Goal: Information Seeking & Learning: Learn about a topic

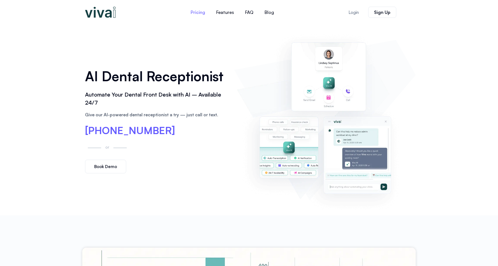
click at [199, 14] on link "Pricing" at bounding box center [198, 12] width 26 height 13
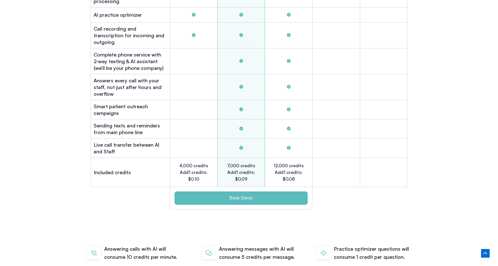
scroll to position [1718, 0]
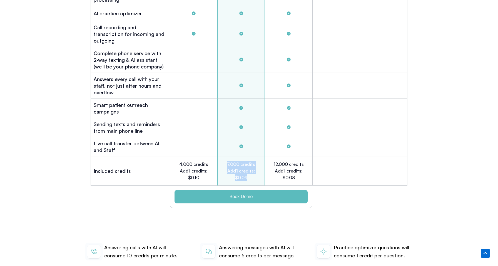
drag, startPoint x: 227, startPoint y: 156, endPoint x: 253, endPoint y: 172, distance: 31.5
click at [253, 172] on div "7,000 credits Add'l credits: $0.09" at bounding box center [242, 170] width 48 height 29
copy h2 "7,000 credits Add'l credits: $0.09"
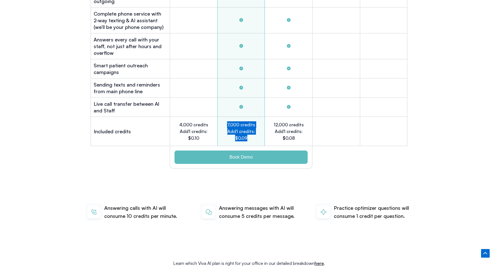
scroll to position [1760, 0]
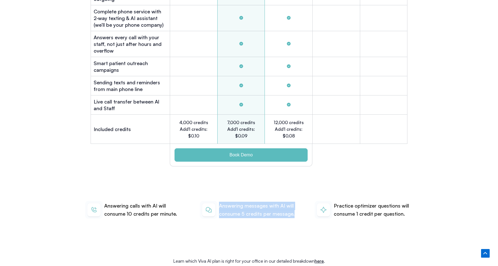
drag, startPoint x: 296, startPoint y: 207, endPoint x: 220, endPoint y: 200, distance: 76.3
click at [220, 202] on p "Answering messages with AI will consume 5 credits per message." at bounding box center [258, 210] width 79 height 16
copy p "Answering messages with AI will consume 5 credits per message."
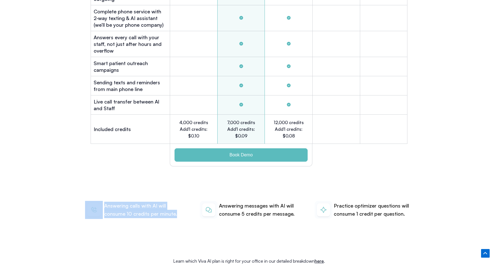
drag, startPoint x: 187, startPoint y: 208, endPoint x: 102, endPoint y: 197, distance: 85.6
click at [102, 197] on div "Answering calls with AI will consume 10 credits per minute. Answering messages …" at bounding box center [249, 210] width 334 height 54
copy div "Answering calls with AI will consume 10 credits per minute."
